Goal: Check status: Verify the current state of an ongoing process or item

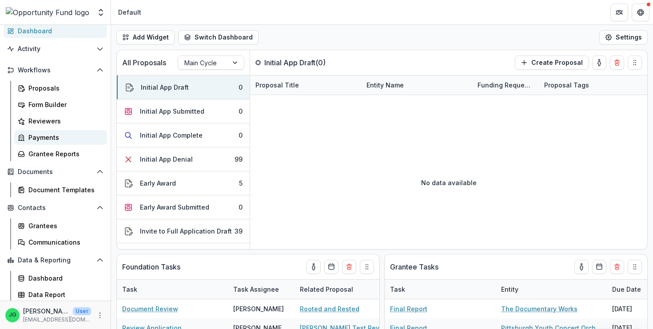
scroll to position [52, 0]
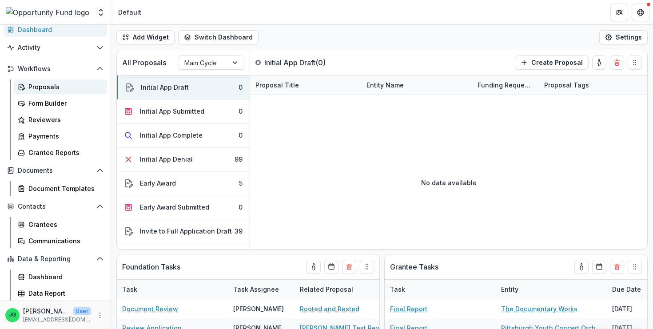
click at [52, 88] on div "Proposals" at bounding box center [64, 86] width 72 height 9
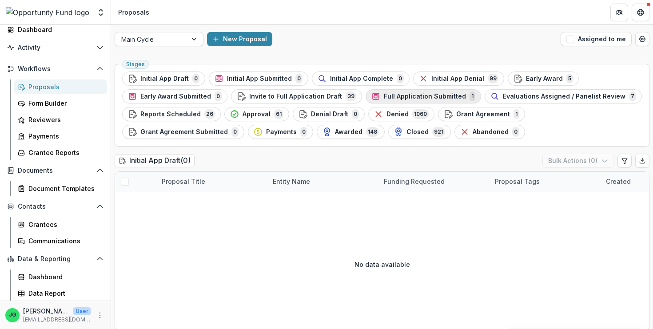
click at [440, 97] on span "Full Application Submitted" at bounding box center [425, 97] width 82 height 8
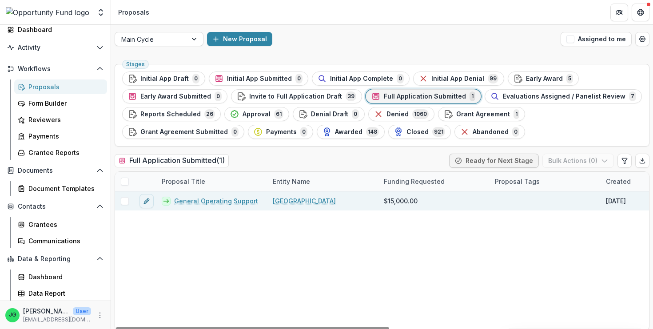
click at [306, 203] on link "[GEOGRAPHIC_DATA]" at bounding box center [304, 200] width 63 height 9
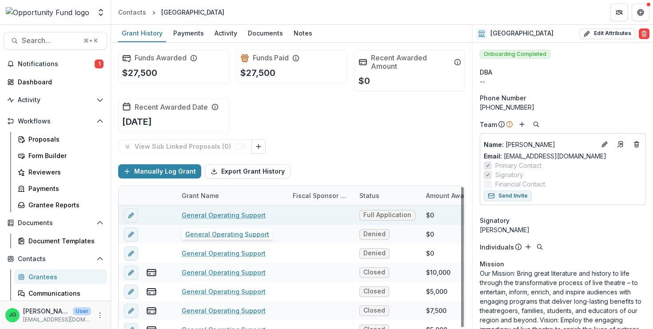
click at [229, 215] on link "General Operating Support" at bounding box center [224, 215] width 84 height 9
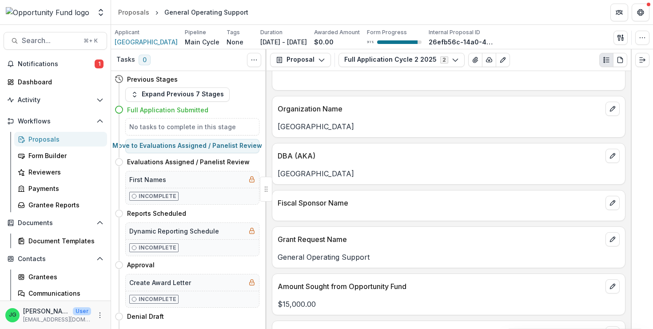
scroll to position [159, 0]
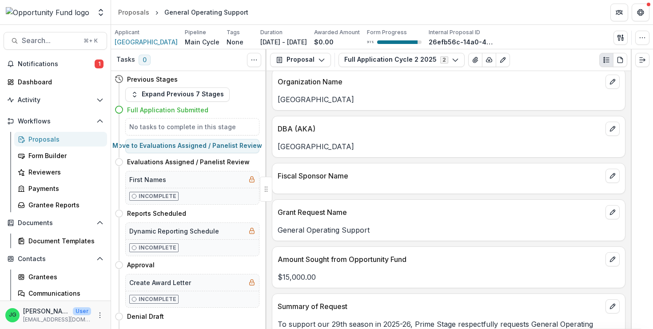
click at [46, 139] on div "Proposals" at bounding box center [64, 139] width 72 height 9
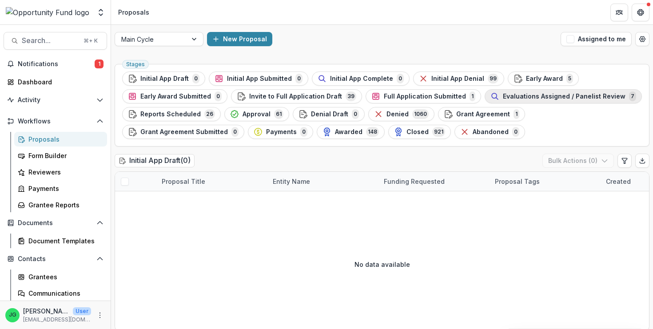
click at [503, 98] on span "Evaluations Assigned / Panelist Review" at bounding box center [564, 97] width 123 height 8
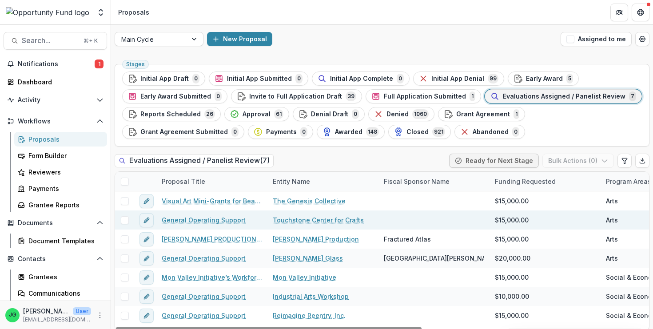
scroll to position [6, 0]
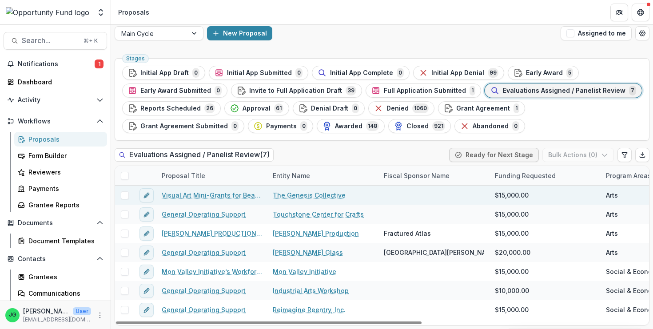
click at [175, 198] on link "Visual Art Mini-Grants for Beaver County Artists" at bounding box center [212, 195] width 100 height 9
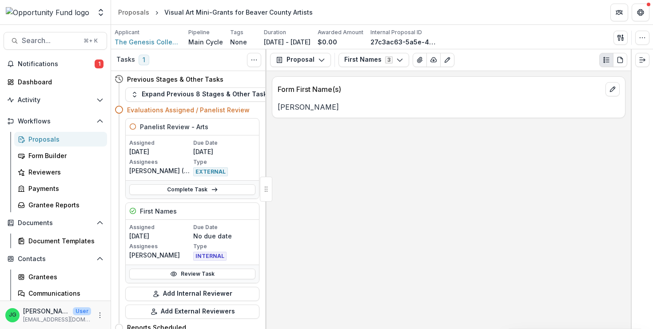
click at [346, 104] on p "[PERSON_NAME]" at bounding box center [449, 107] width 342 height 11
click at [316, 56] on button "Proposal" at bounding box center [300, 60] width 61 height 14
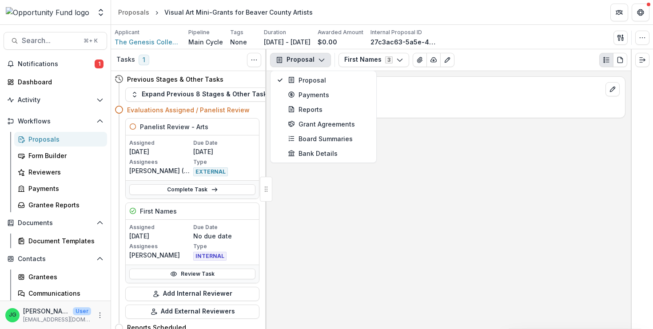
click at [309, 227] on div "Form First Name(s) [PERSON_NAME]" at bounding box center [449, 200] width 364 height 258
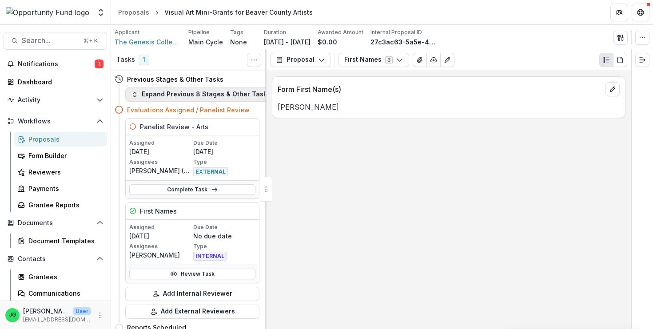
click at [208, 97] on button "Expand Previous 8 Stages & Other Tasks" at bounding box center [200, 95] width 151 height 14
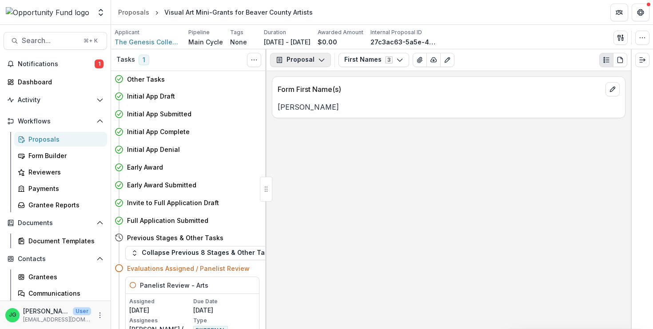
click at [304, 63] on button "Proposal" at bounding box center [300, 60] width 61 height 14
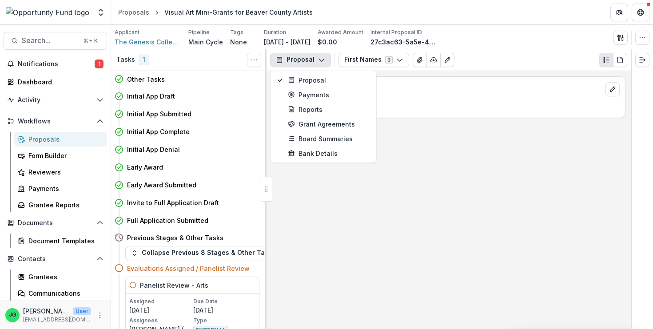
click at [305, 299] on div "Form First Name(s) [PERSON_NAME]" at bounding box center [449, 200] width 364 height 258
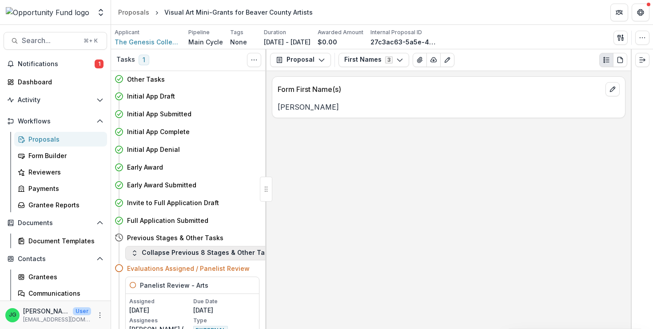
click at [204, 255] on button "Collapse Previous 8 Stages & Other Tasks" at bounding box center [203, 253] width 156 height 14
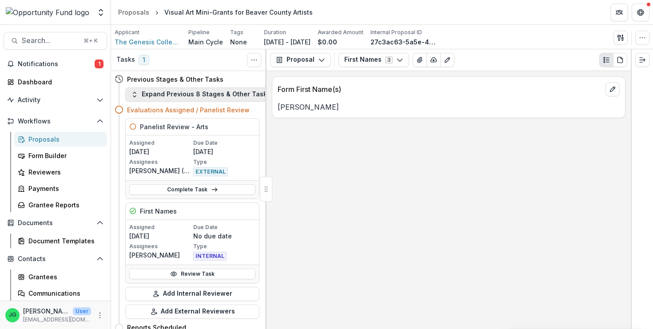
click at [184, 95] on button "Expand Previous 8 Stages & Other Tasks" at bounding box center [200, 95] width 151 height 14
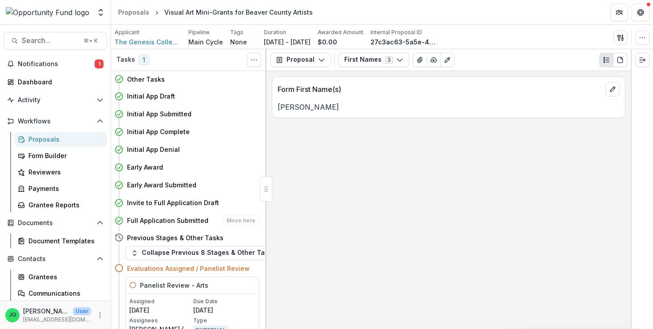
click at [186, 221] on h4 "Full Application Submitted" at bounding box center [167, 220] width 81 height 9
click at [180, 224] on h4 "Full Application Submitted" at bounding box center [167, 220] width 81 height 9
click at [117, 220] on icon at bounding box center [119, 220] width 9 height 9
click at [151, 44] on span "The Genesis Collective" at bounding box center [148, 41] width 67 height 9
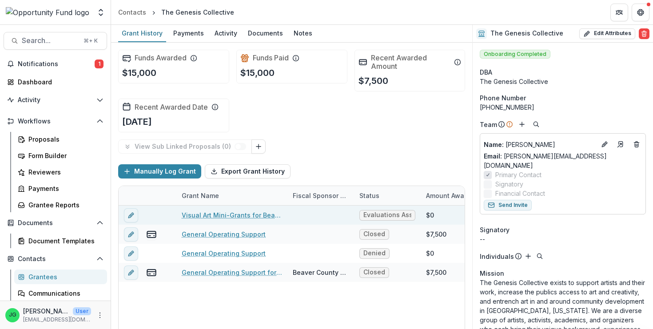
click at [267, 215] on link "Visual Art Mini-Grants for Beaver County Artists" at bounding box center [232, 215] width 100 height 9
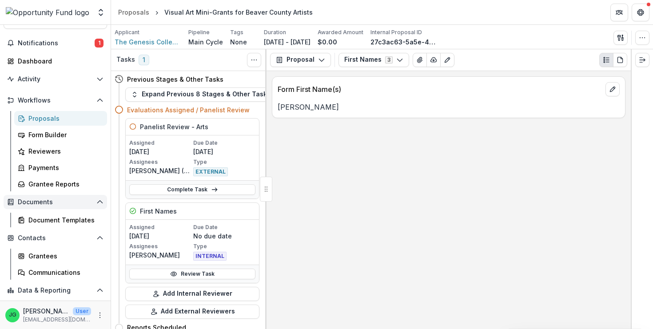
scroll to position [39, 0]
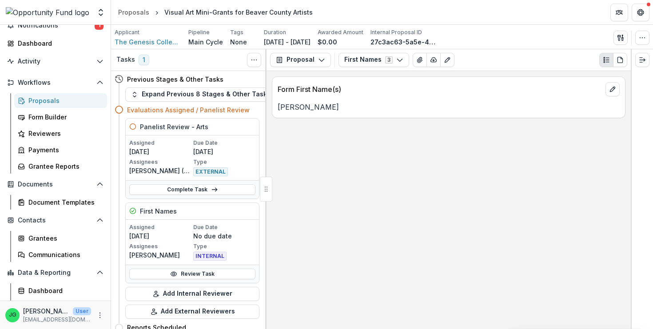
click at [41, 106] on link "Proposals" at bounding box center [60, 100] width 93 height 15
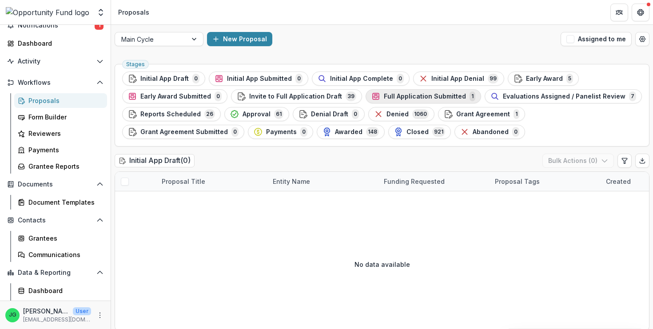
click at [423, 95] on span "Full Application Submitted" at bounding box center [425, 97] width 82 height 8
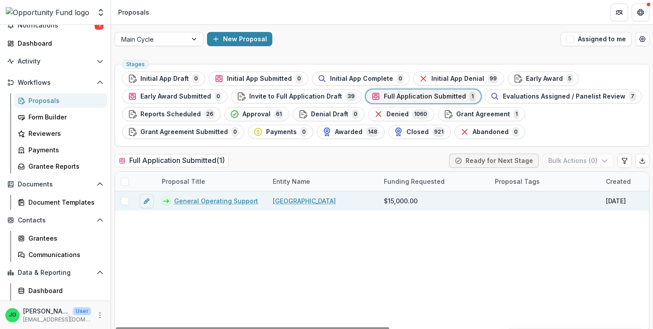
click at [207, 201] on link "General Operating Support" at bounding box center [216, 200] width 84 height 9
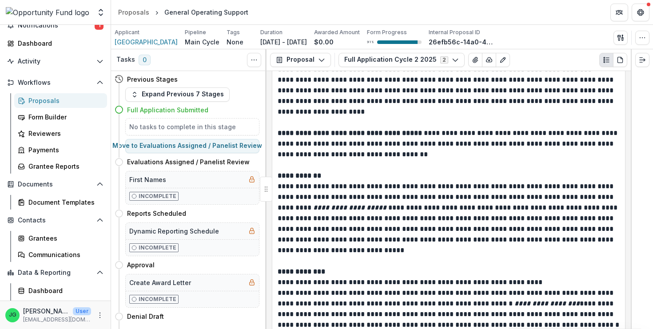
scroll to position [1228, 0]
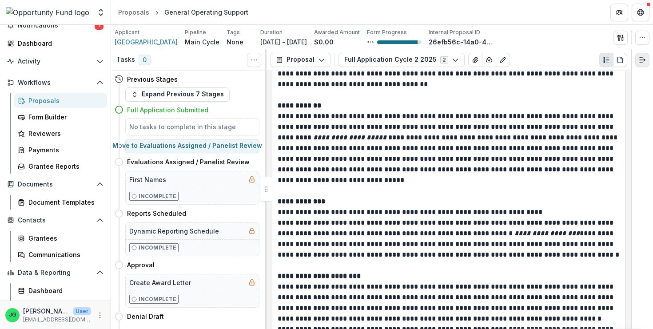
click at [644, 61] on polyline "Expand right" at bounding box center [644, 60] width 1 height 3
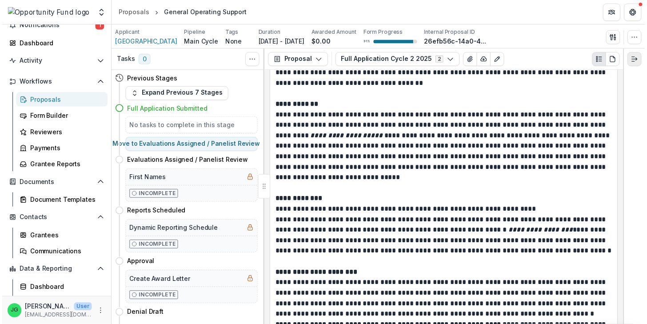
scroll to position [1476, 0]
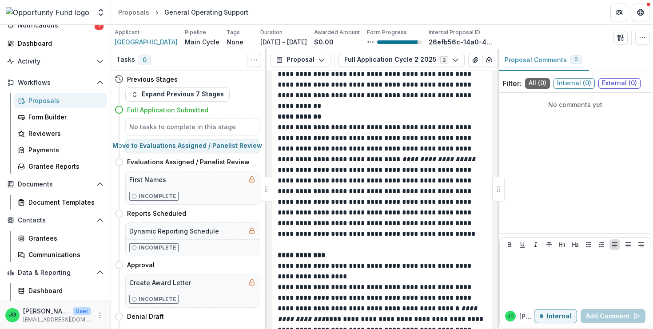
click at [571, 85] on span "Internal ( 0 )" at bounding box center [573, 83] width 41 height 11
click at [524, 159] on div "No comments yet" at bounding box center [575, 162] width 152 height 133
click at [528, 115] on div "No comments yet" at bounding box center [575, 162] width 152 height 133
click at [570, 108] on p "No comments yet" at bounding box center [575, 104] width 145 height 9
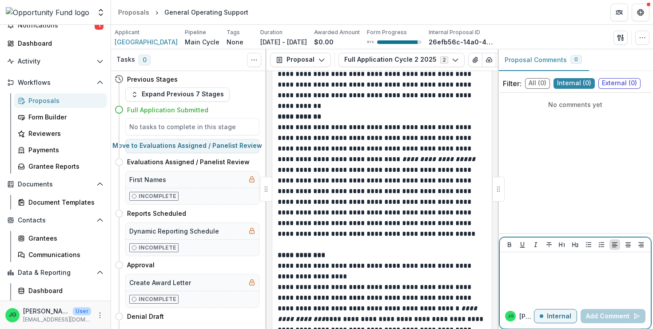
click at [542, 277] on div at bounding box center [575, 278] width 144 height 44
click at [543, 286] on div at bounding box center [575, 278] width 144 height 44
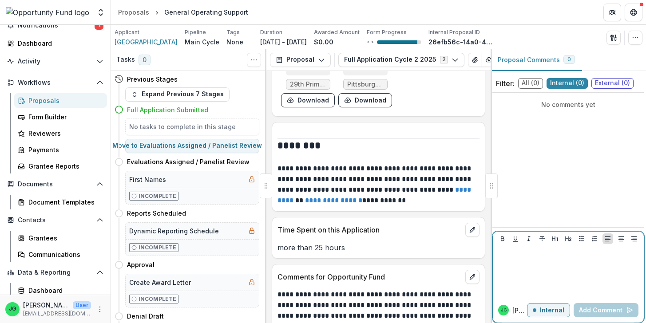
scroll to position [10566, 0]
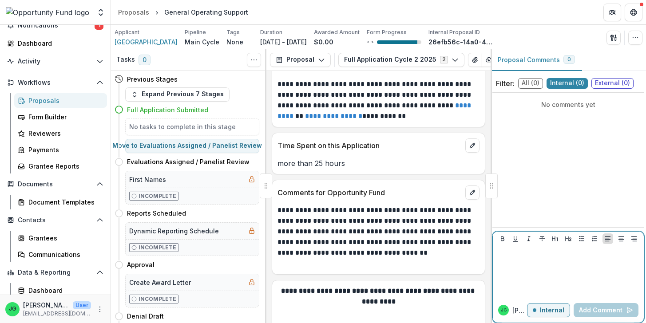
click at [546, 276] on div at bounding box center [569, 272] width 144 height 44
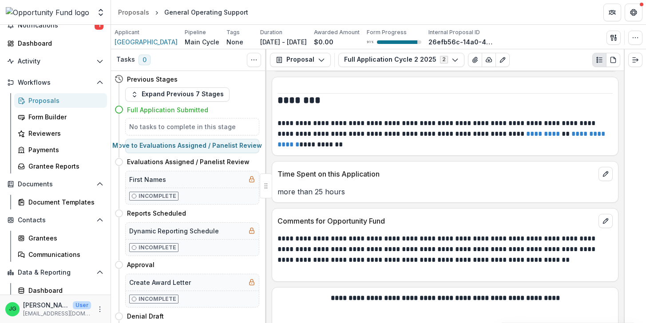
scroll to position [7811, 0]
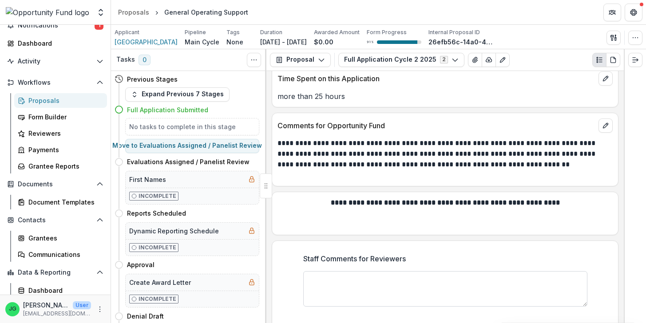
click at [445, 271] on textarea "Staff Comments for Reviewers" at bounding box center [445, 289] width 284 height 36
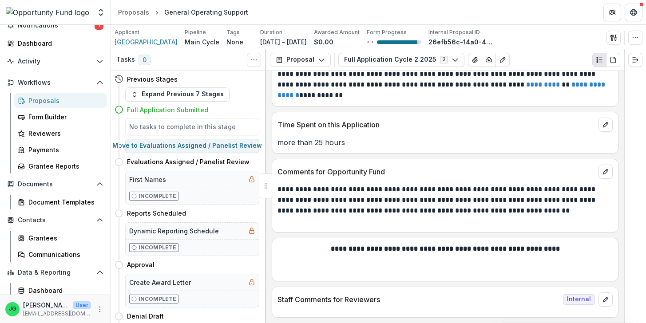
scroll to position [7811, 0]
